Goal: Task Accomplishment & Management: Use online tool/utility

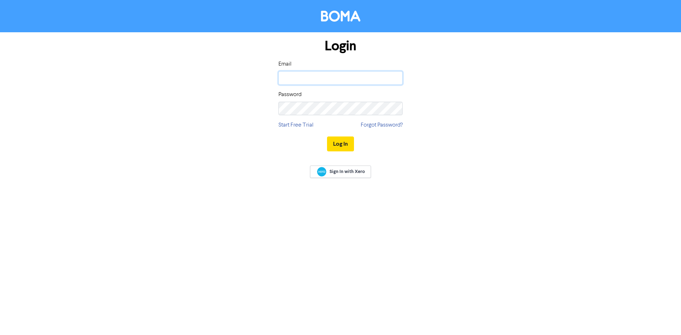
click at [301, 79] on input "email" at bounding box center [340, 77] width 124 height 13
type input "[PERSON_NAME][EMAIL_ADDRESS][DOMAIN_NAME]"
click at [343, 140] on button "Log In" at bounding box center [340, 144] width 27 height 15
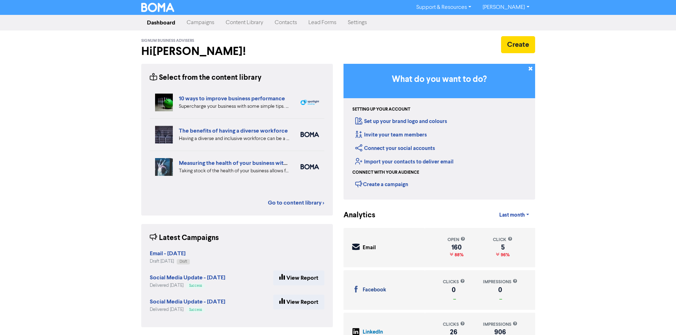
click at [209, 22] on link "Campaigns" at bounding box center [200, 23] width 39 height 14
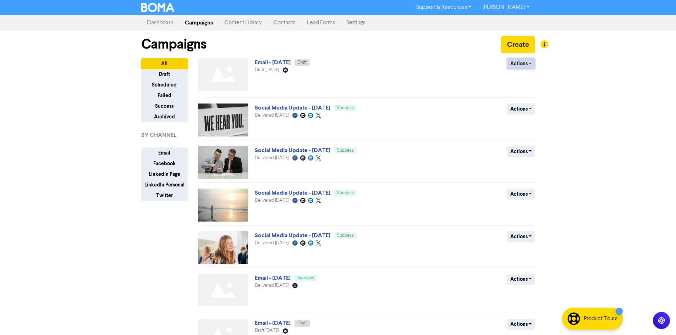
click at [516, 66] on button "Actions" at bounding box center [521, 63] width 28 height 11
click at [280, 62] on link "Email - [DATE]" at bounding box center [273, 62] width 36 height 7
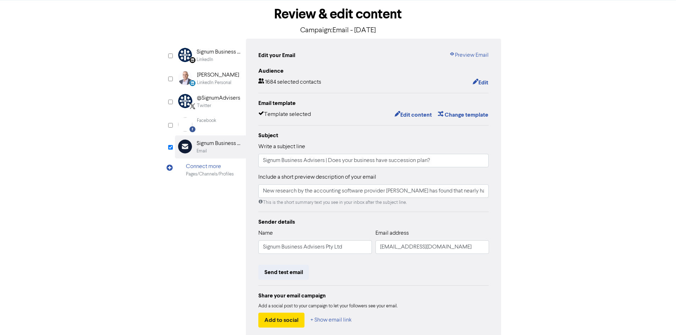
scroll to position [71, 0]
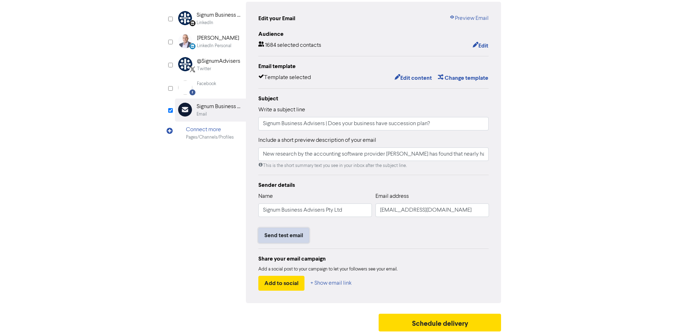
click at [296, 236] on button "Send test email" at bounding box center [283, 235] width 51 height 15
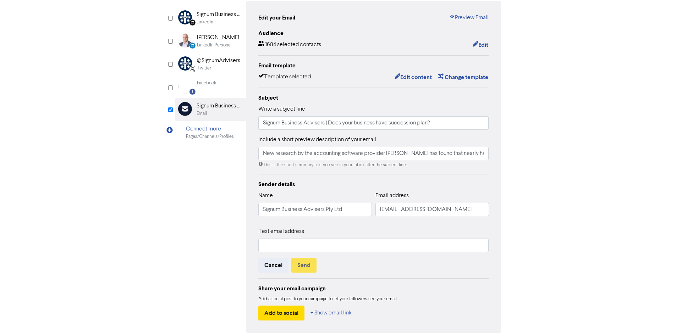
scroll to position [102, 0]
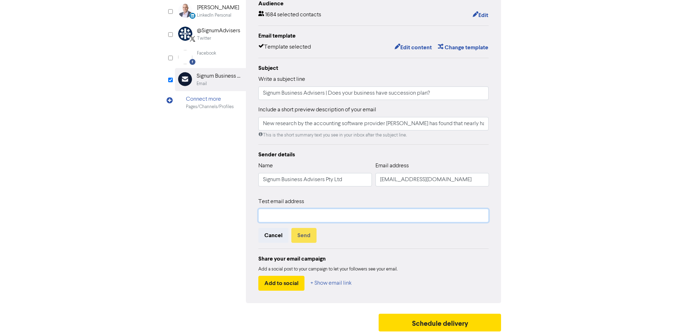
click at [328, 221] on input "text" at bounding box center [373, 215] width 231 height 13
click at [342, 200] on div "Test email address" at bounding box center [373, 210] width 231 height 25
click at [325, 211] on input "text" at bounding box center [373, 215] width 231 height 13
type input "[PERSON_NAME][EMAIL_ADDRESS][DOMAIN_NAME]"
click at [568, 232] on div "content review schedule Exit Review & edit content Campaign: Email - [DATE] Lin…" at bounding box center [338, 124] width 676 height 421
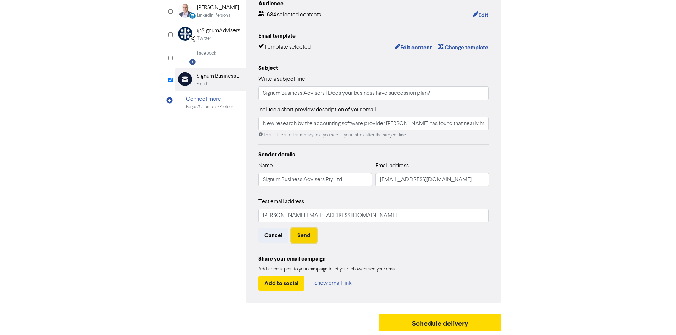
click at [302, 236] on button "Send" at bounding box center [303, 235] width 25 height 15
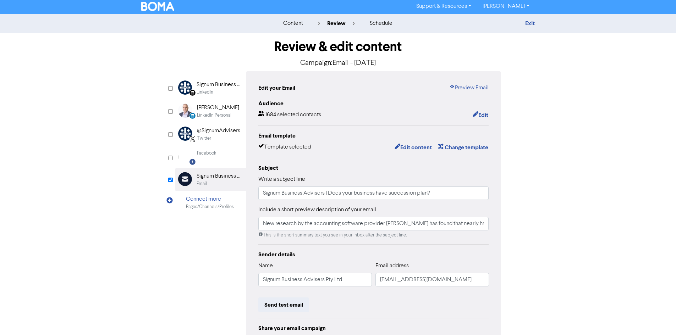
scroll to position [0, 0]
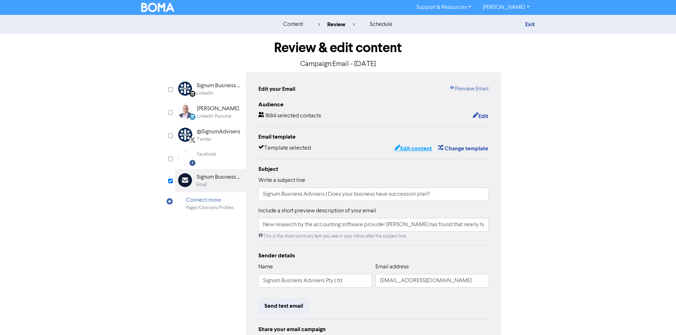
click at [424, 149] on button "Edit content" at bounding box center [413, 148] width 38 height 9
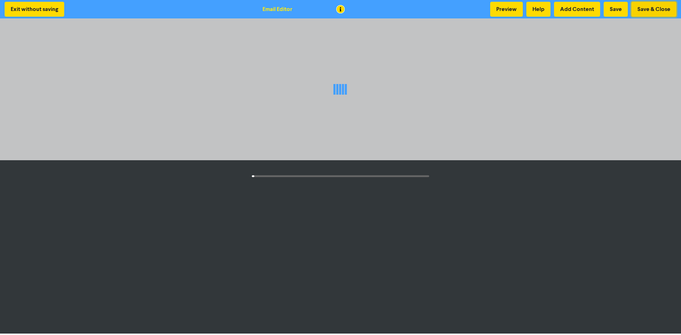
click at [650, 7] on button "Save & Close" at bounding box center [653, 9] width 45 height 15
